Goal: Navigation & Orientation: Find specific page/section

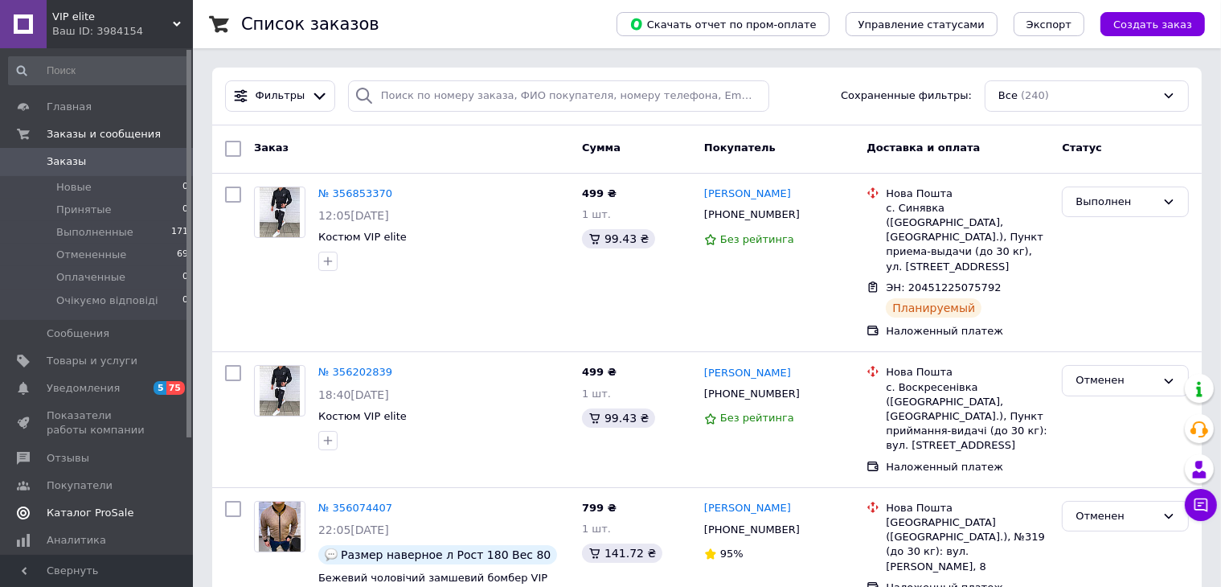
click at [84, 513] on span "Каталог ProSale" at bounding box center [90, 513] width 87 height 14
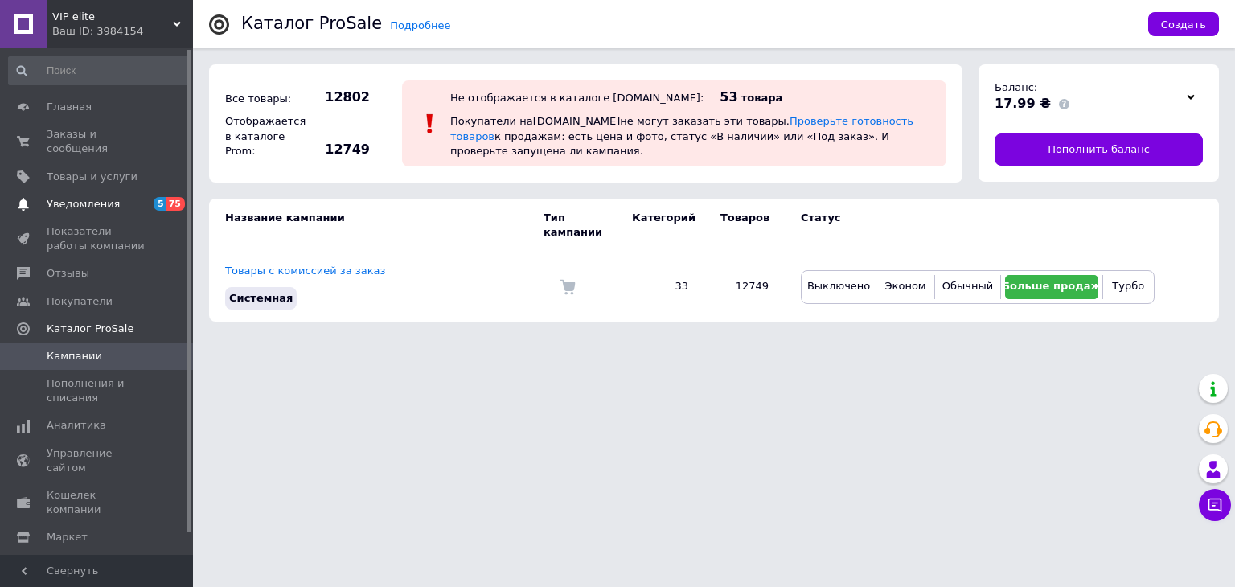
click at [63, 197] on span "Уведомления" at bounding box center [83, 204] width 73 height 14
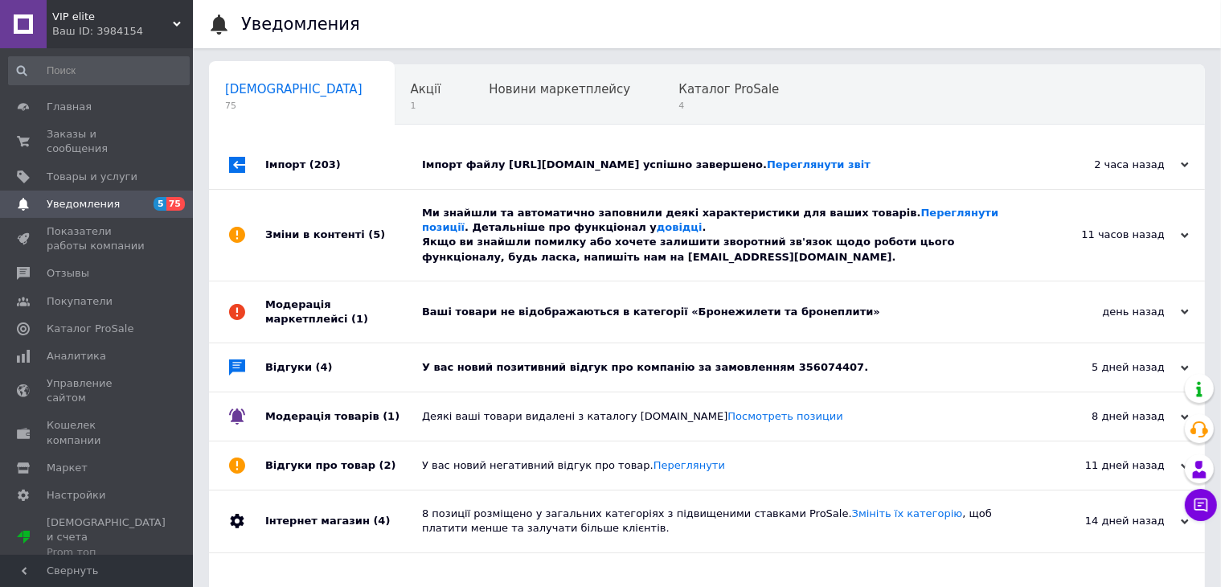
click at [384, 176] on div "Імпорт (203)" at bounding box center [343, 165] width 157 height 48
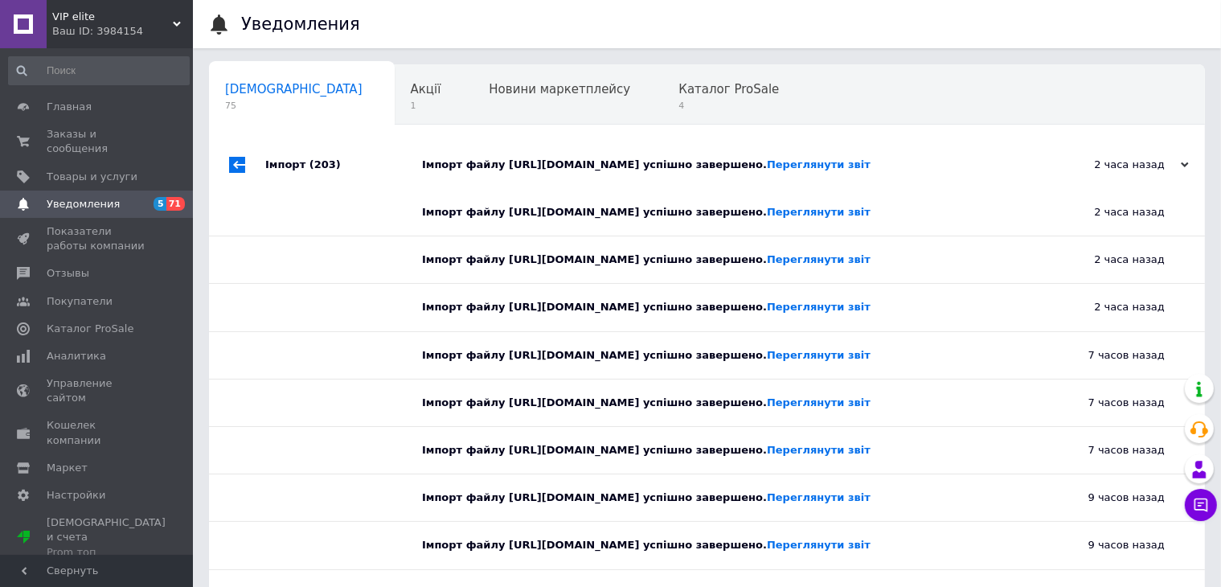
click at [384, 176] on div "Імпорт (203)" at bounding box center [343, 165] width 157 height 48
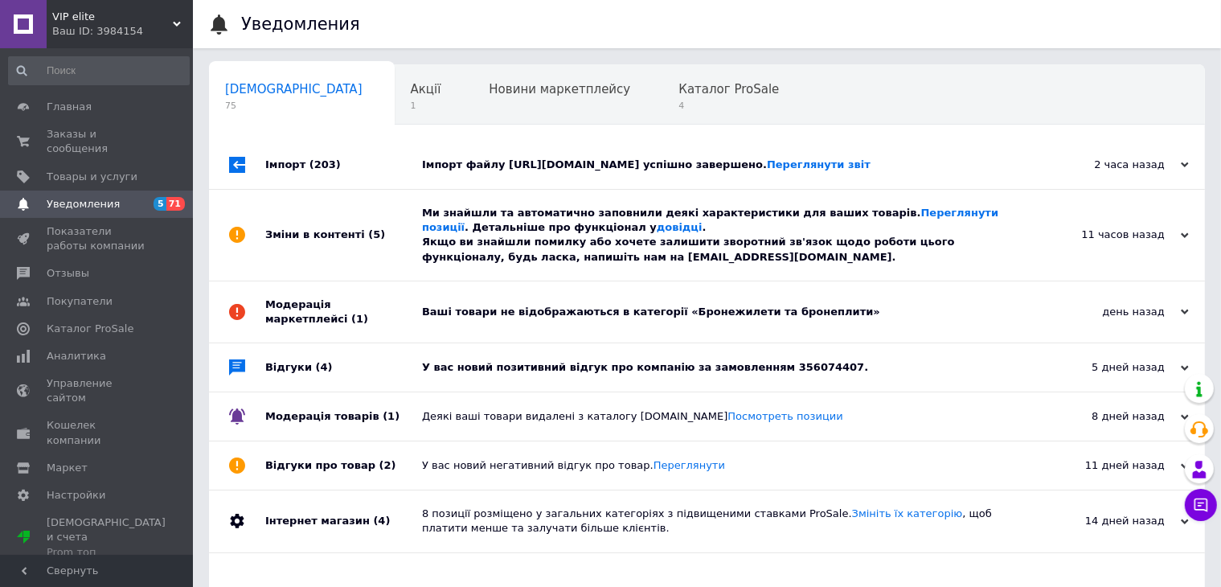
click at [383, 252] on div "Зміни в контенті (5)" at bounding box center [343, 235] width 157 height 91
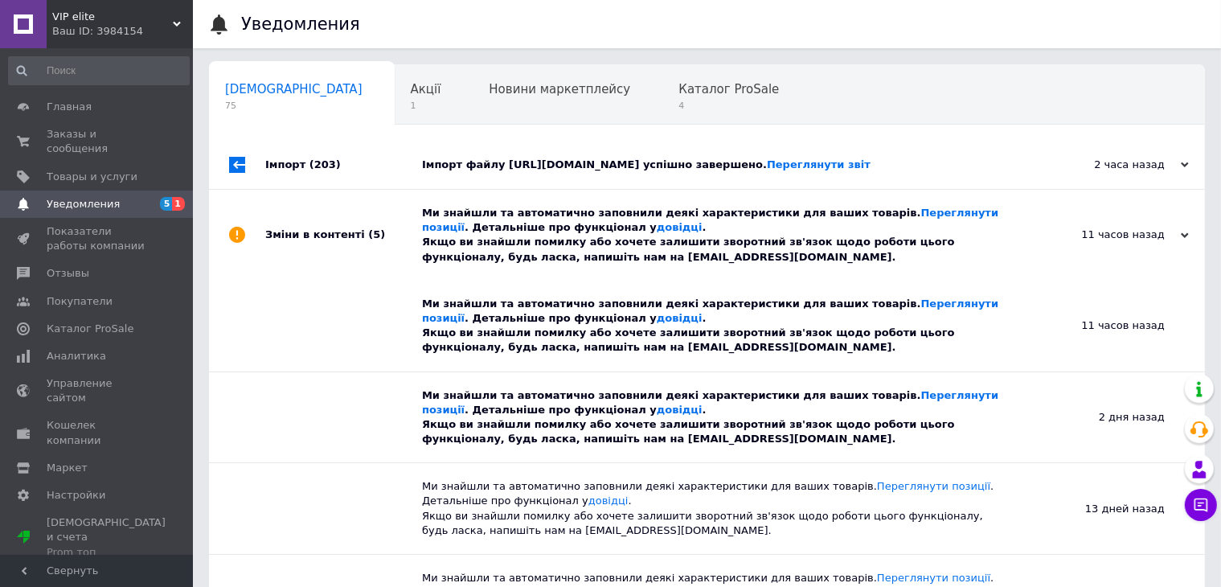
click at [383, 252] on div "Зміни в контенті (5)" at bounding box center [343, 235] width 157 height 91
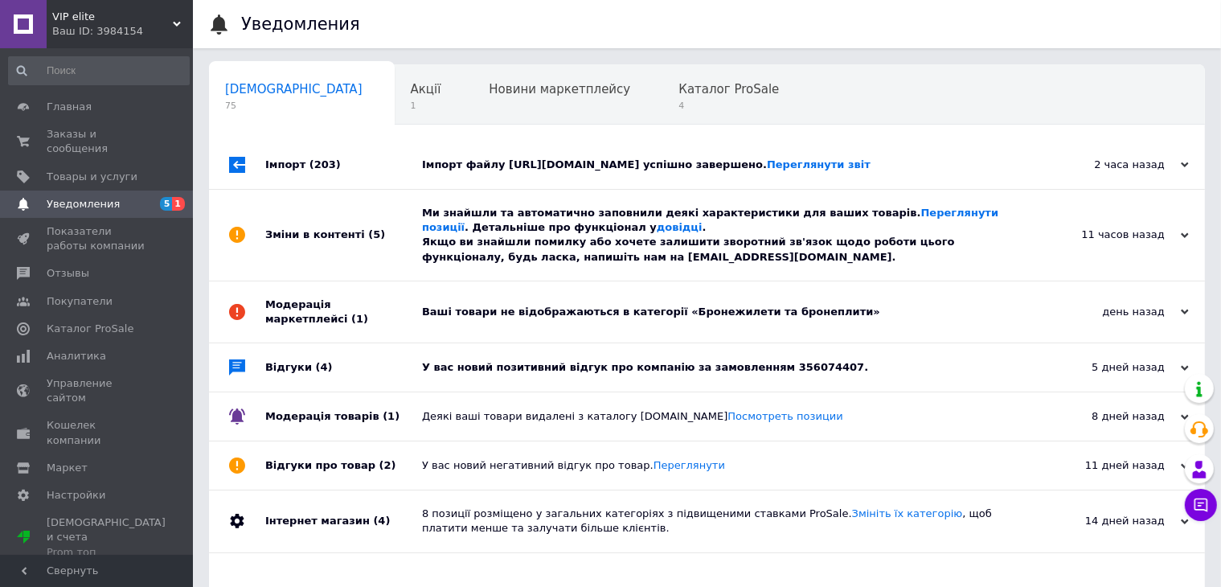
click at [387, 281] on div "Зміни в контенті (5)" at bounding box center [343, 235] width 157 height 91
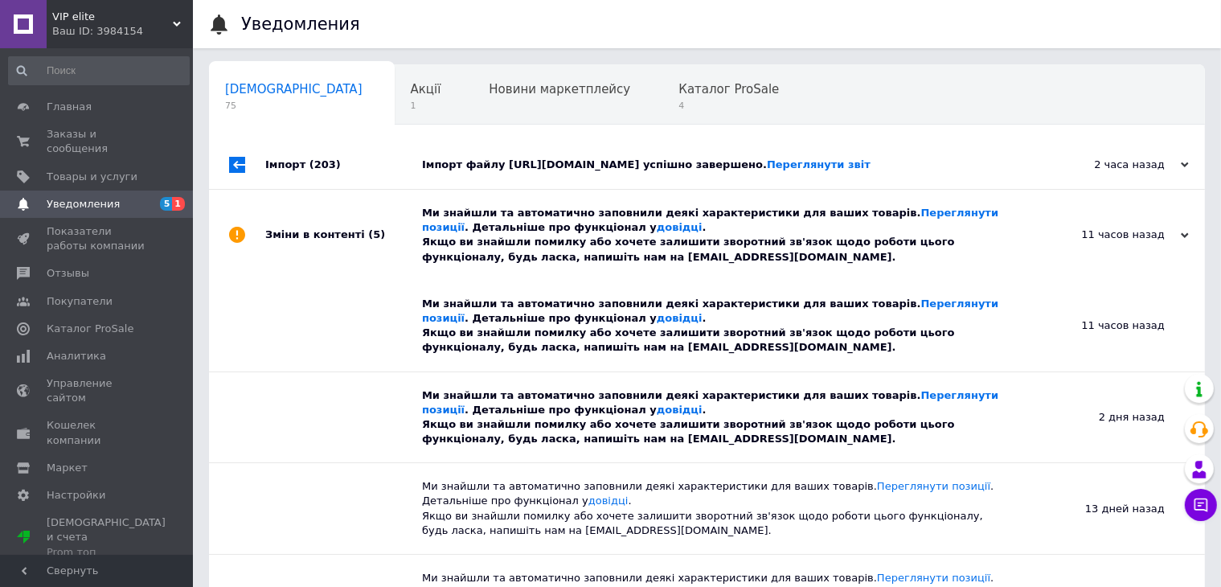
click at [387, 281] on div "Зміни в контенті (5)" at bounding box center [343, 235] width 157 height 91
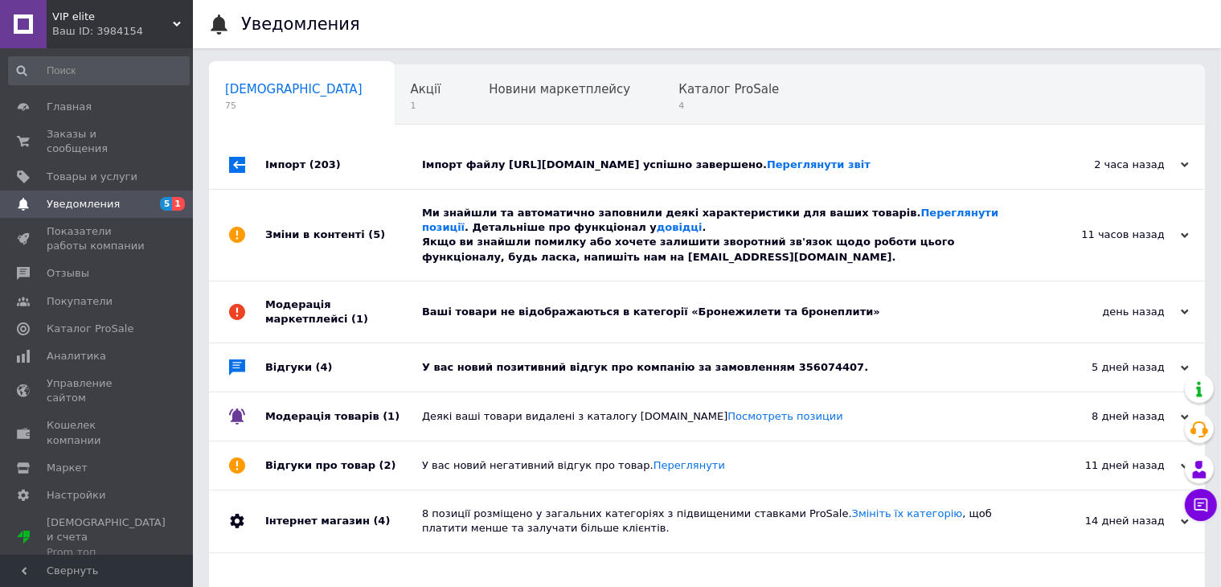
click at [399, 346] on div "Відгуки (4)" at bounding box center [343, 367] width 157 height 48
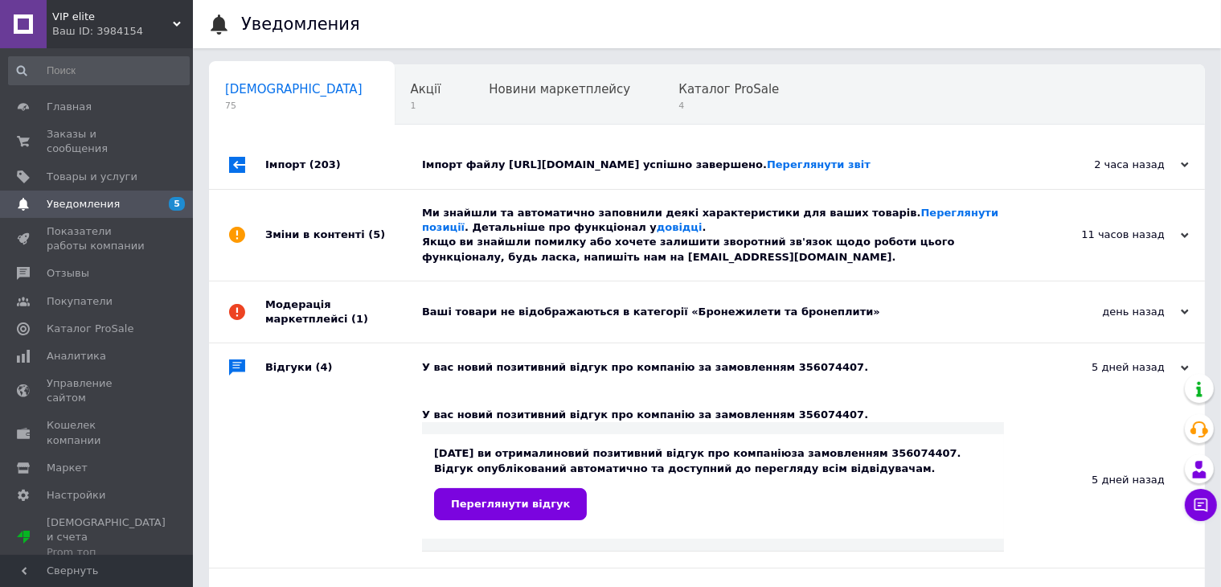
click at [399, 346] on div "Відгуки (4)" at bounding box center [343, 367] width 157 height 48
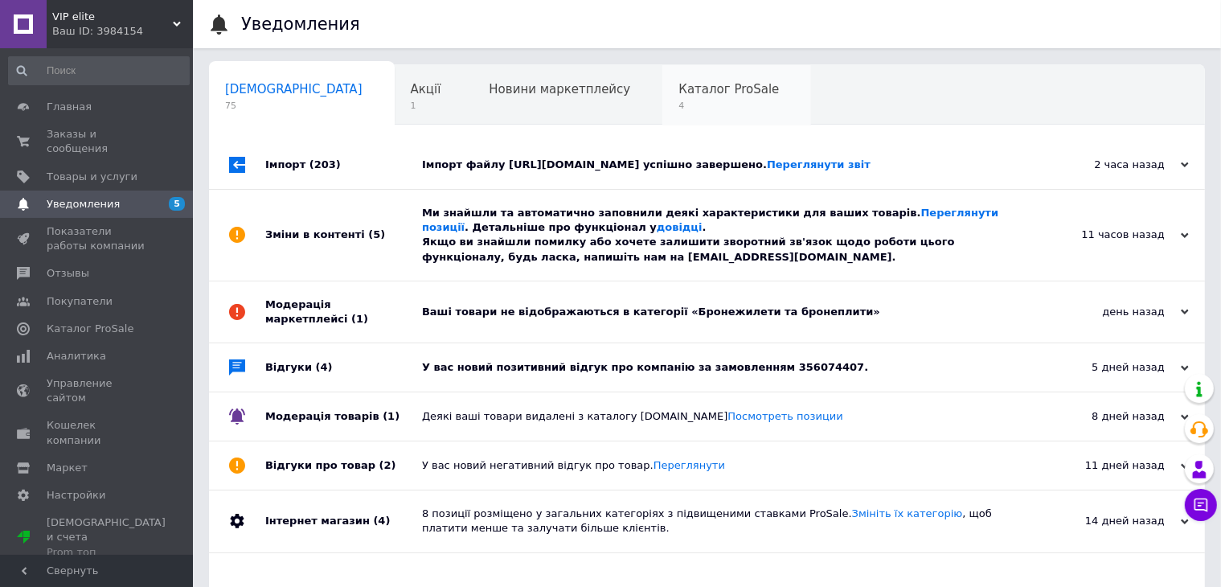
click at [678, 94] on span "Каталог ProSale" at bounding box center [728, 89] width 100 height 14
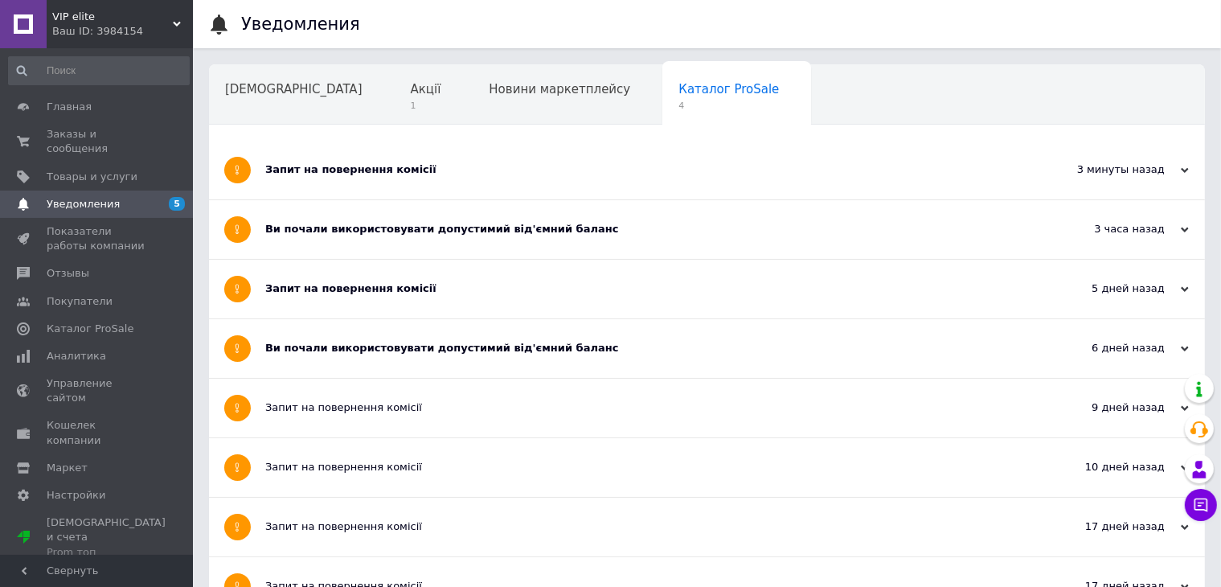
click at [574, 182] on div "Запит на повернення комісії" at bounding box center [646, 170] width 763 height 59
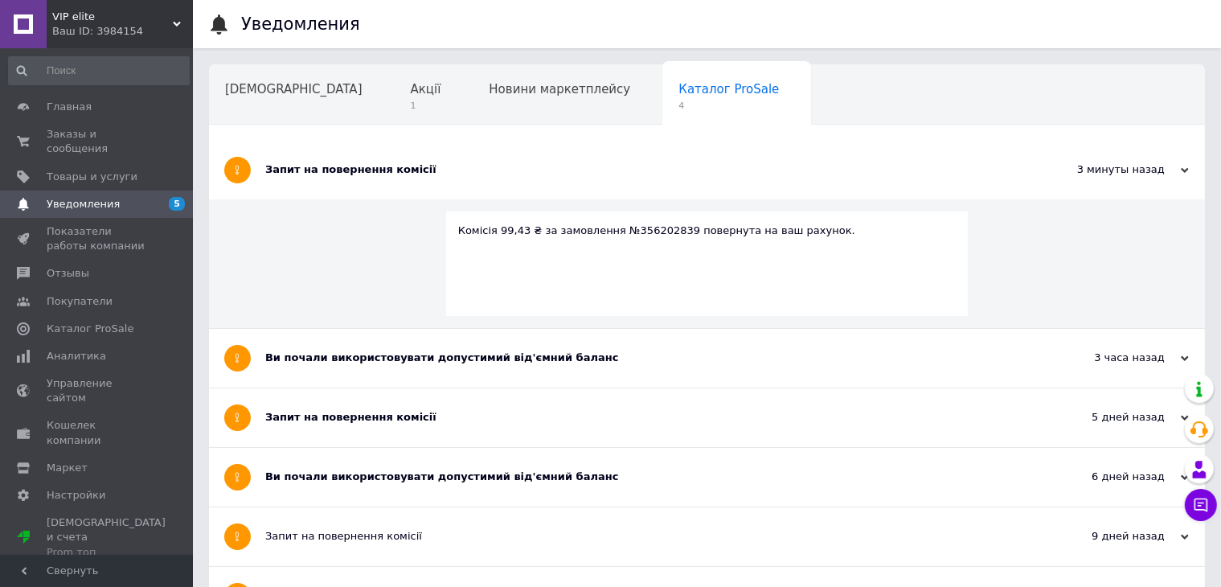
click at [569, 188] on div "Запит на повернення комісії" at bounding box center [646, 170] width 763 height 59
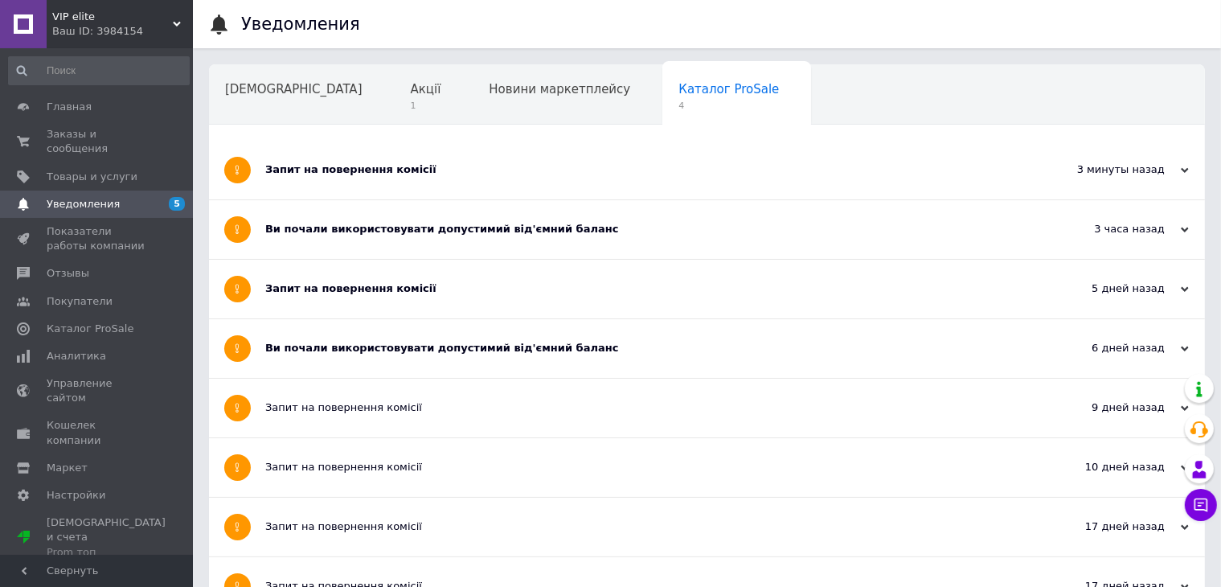
click at [559, 246] on div "Ви почали використовувати допустимий від'ємний баланс" at bounding box center [646, 229] width 763 height 59
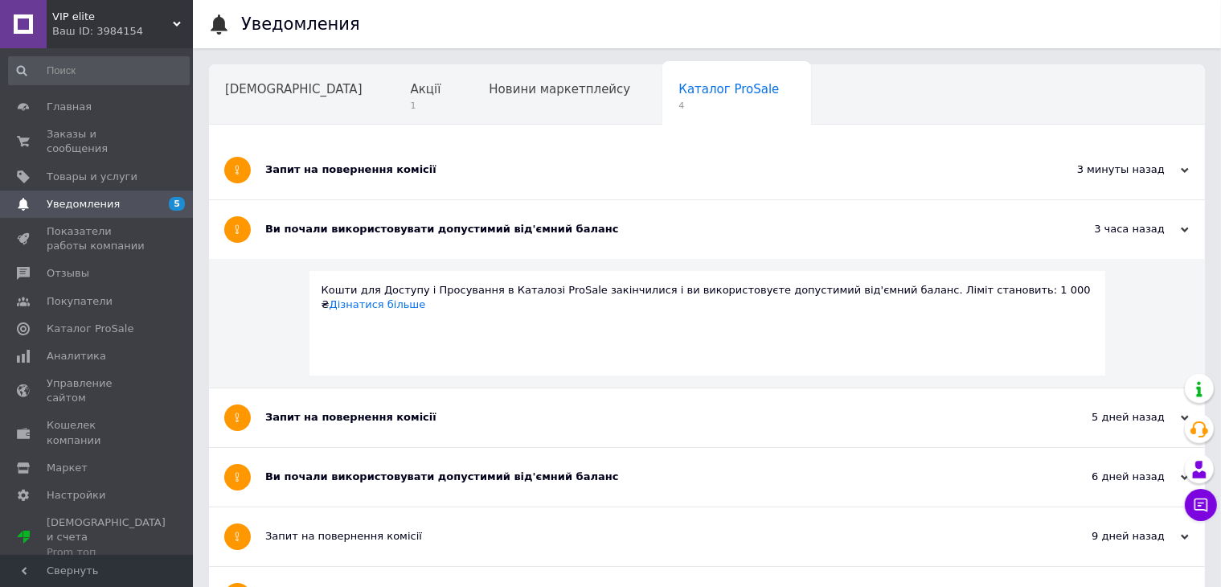
click at [602, 250] on div "Ви почали використовувати допустимий від'ємний баланс" at bounding box center [646, 229] width 763 height 59
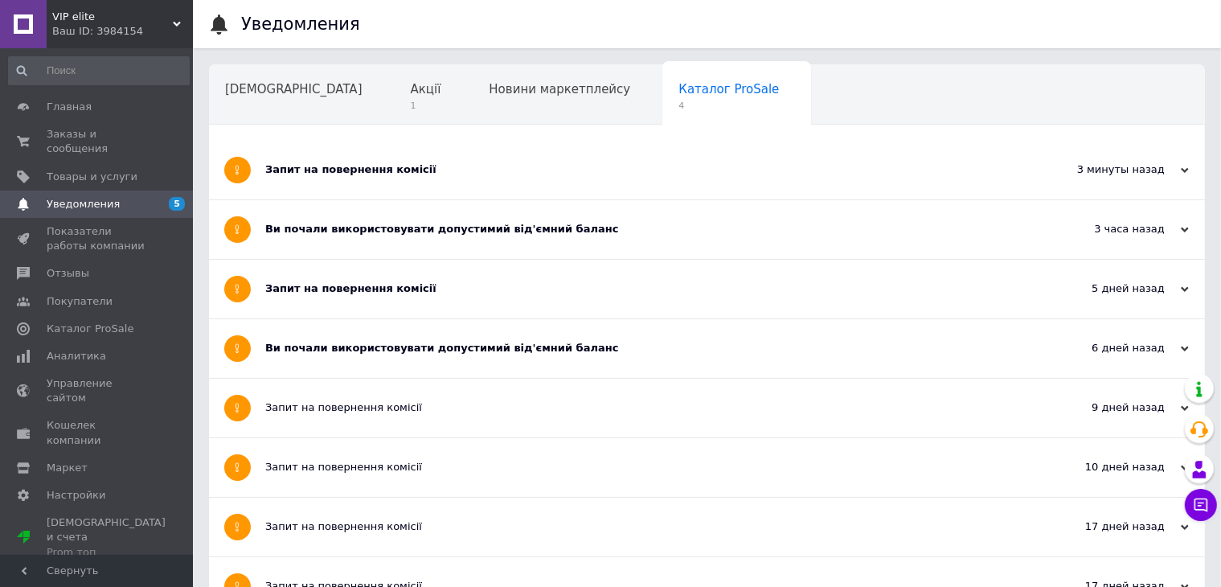
click at [572, 291] on div "Запит на повернення комісії" at bounding box center [646, 288] width 763 height 14
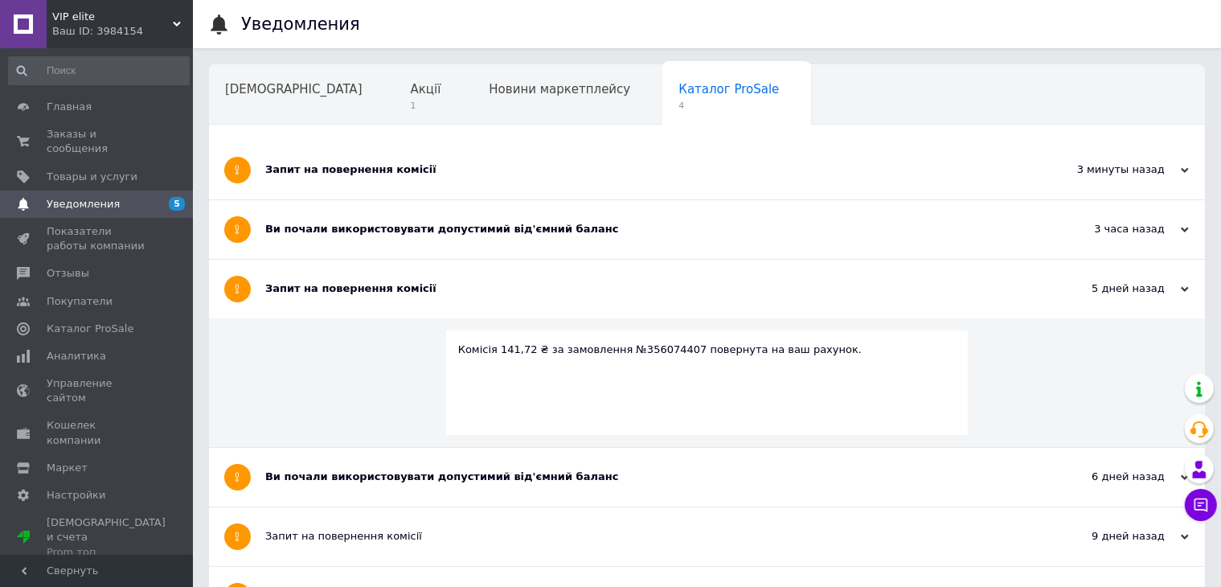
click at [571, 291] on div "Запит на повернення комісії" at bounding box center [646, 288] width 763 height 14
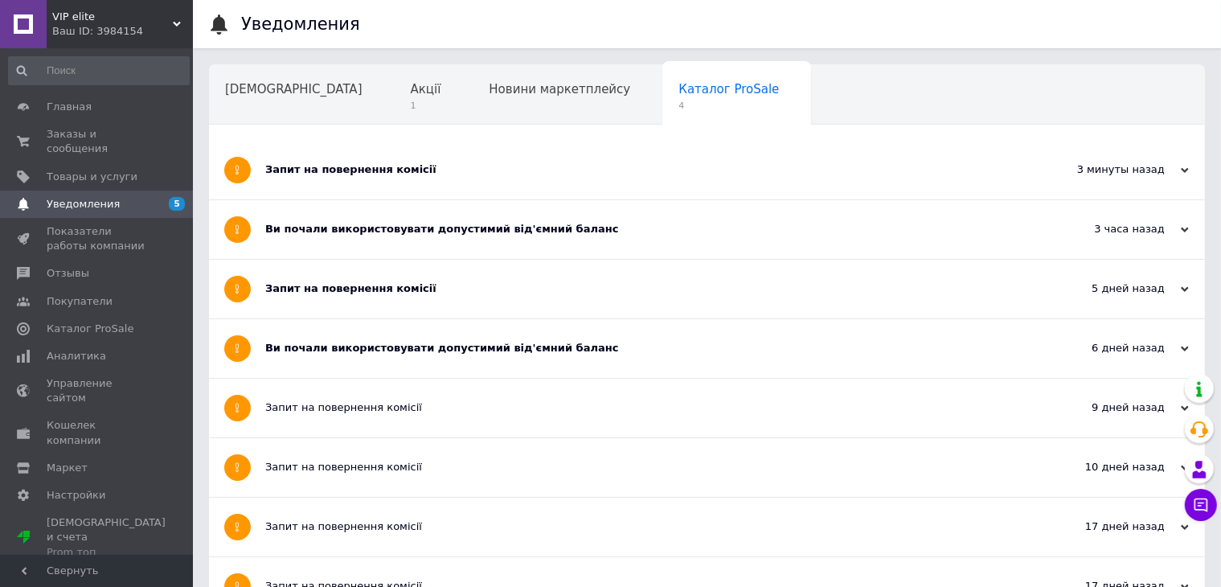
click at [547, 352] on div "Ви почали використовувати допустимий від'ємний баланс" at bounding box center [646, 348] width 763 height 14
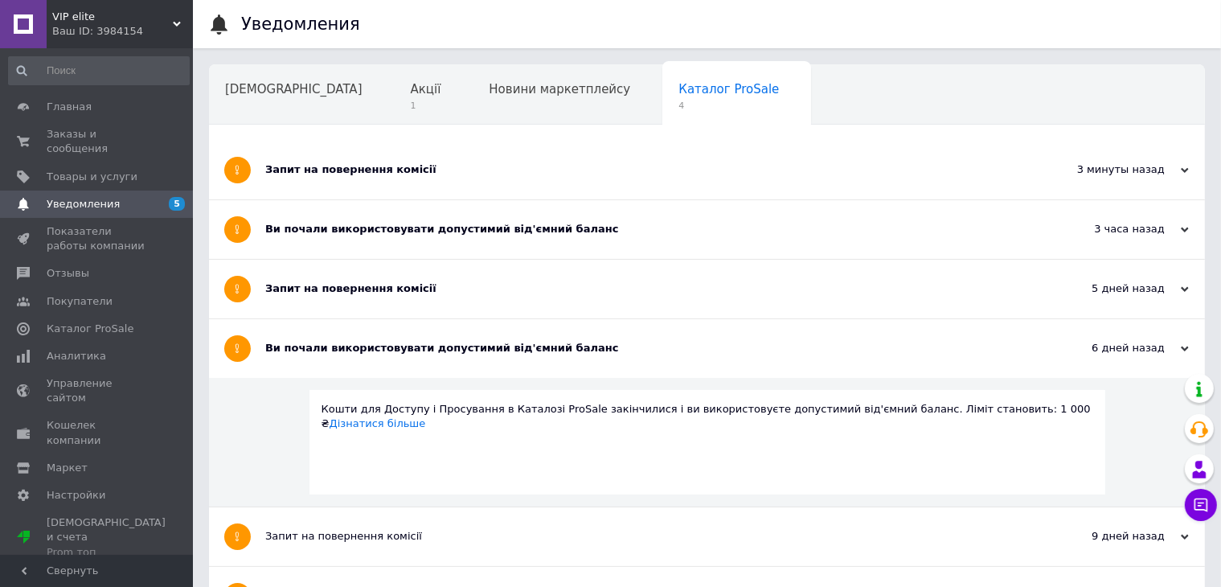
click at [546, 353] on div "Ви почали використовувати допустимий від'ємний баланс" at bounding box center [646, 348] width 763 height 14
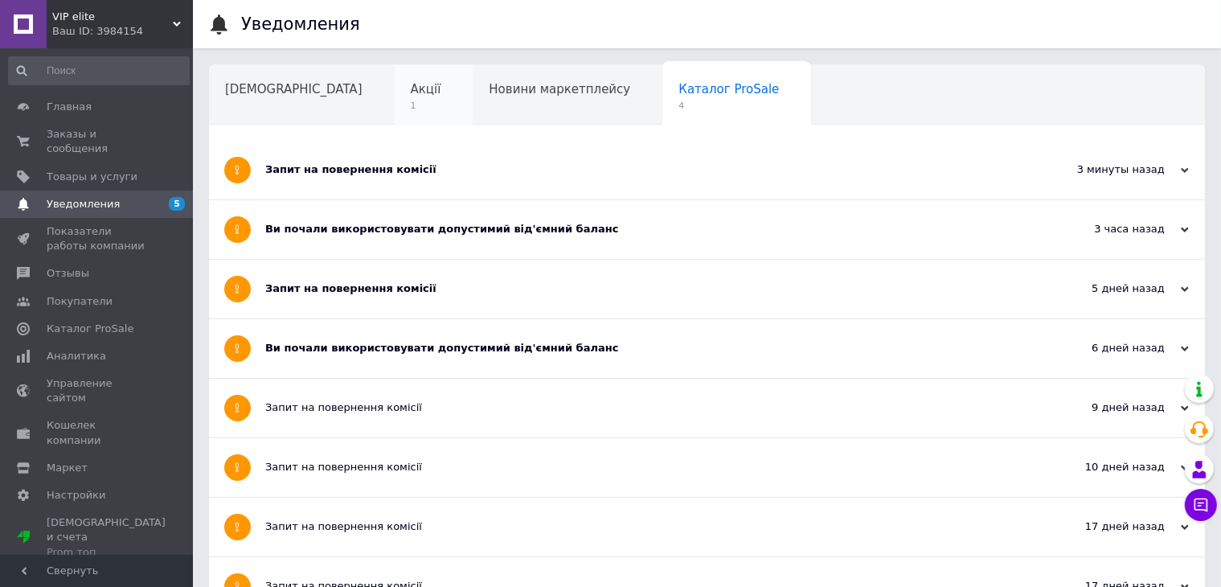
click at [411, 93] on span "Акції" at bounding box center [426, 89] width 31 height 14
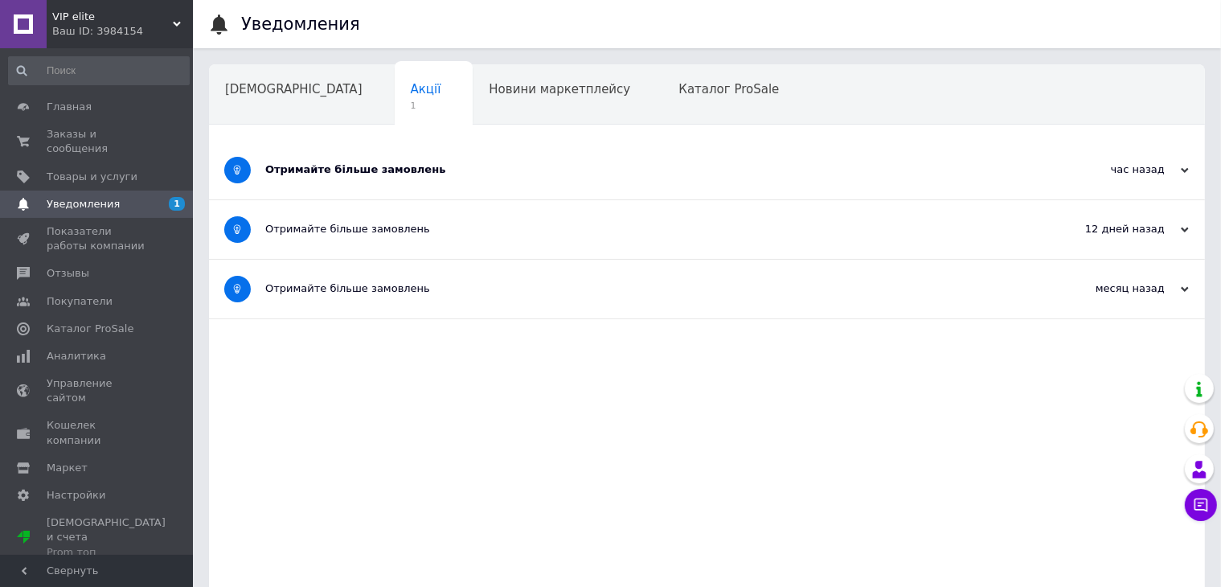
click at [432, 172] on div "Отримайте більше замовлень" at bounding box center [646, 169] width 763 height 14
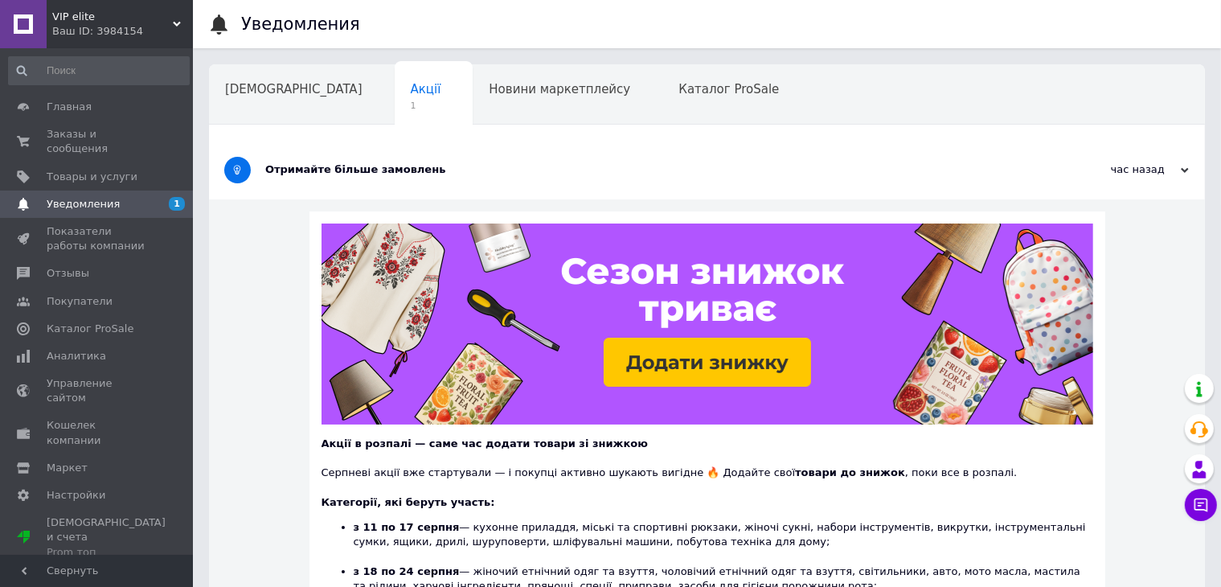
click at [474, 174] on div "Отримайте більше замовлень" at bounding box center [646, 169] width 763 height 14
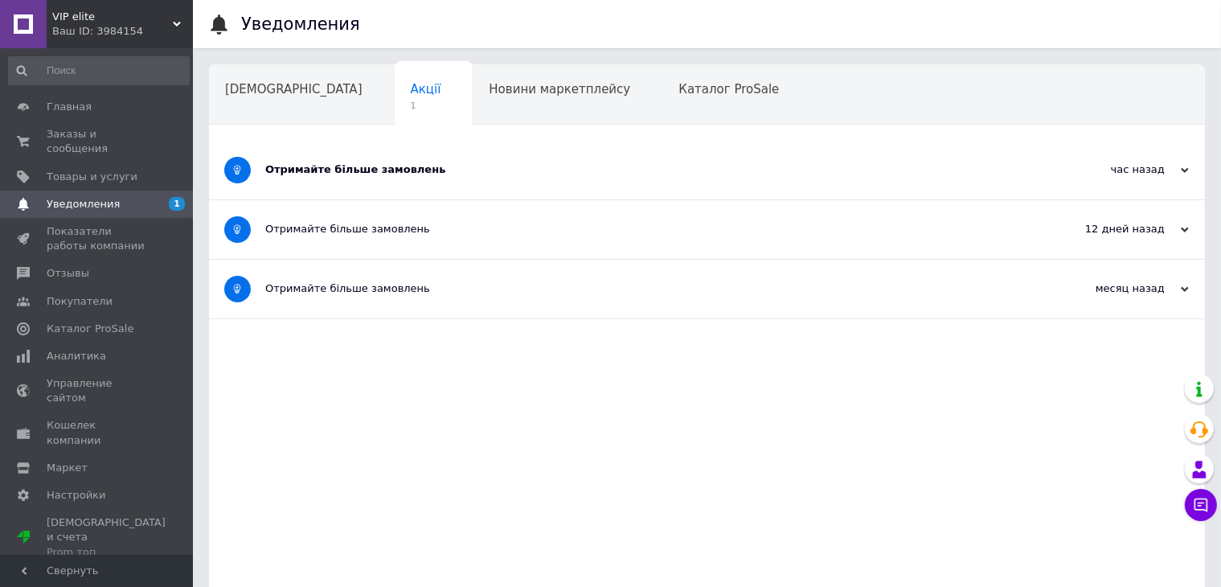
click at [26, 23] on link at bounding box center [23, 24] width 47 height 48
